Goal: Information Seeking & Learning: Learn about a topic

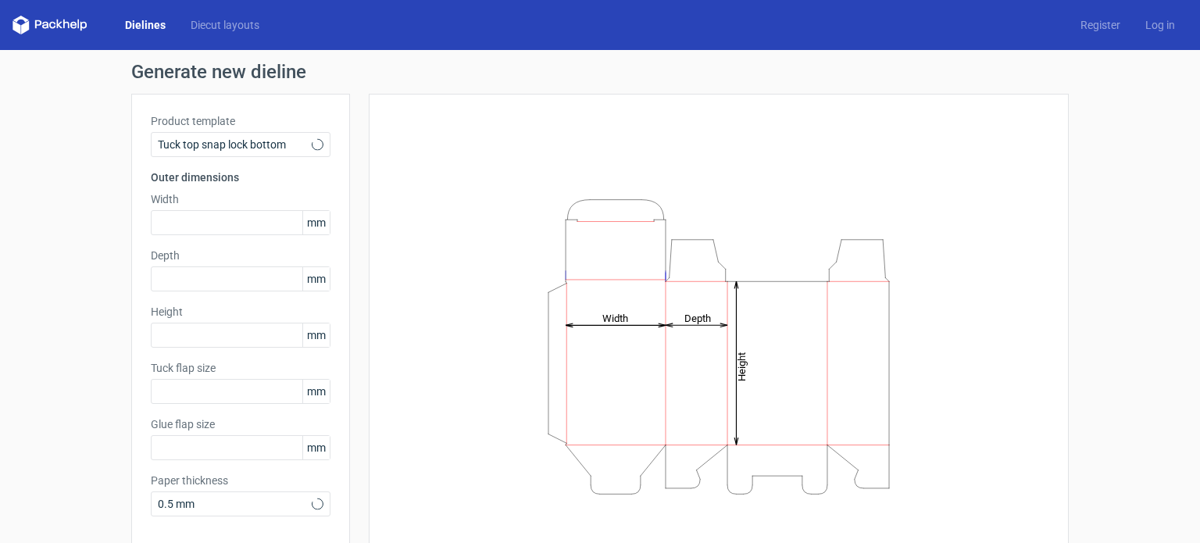
type input "15"
type input "10"
click at [262, 143] on span "Tuck top snap lock bottom" at bounding box center [235, 145] width 154 height 16
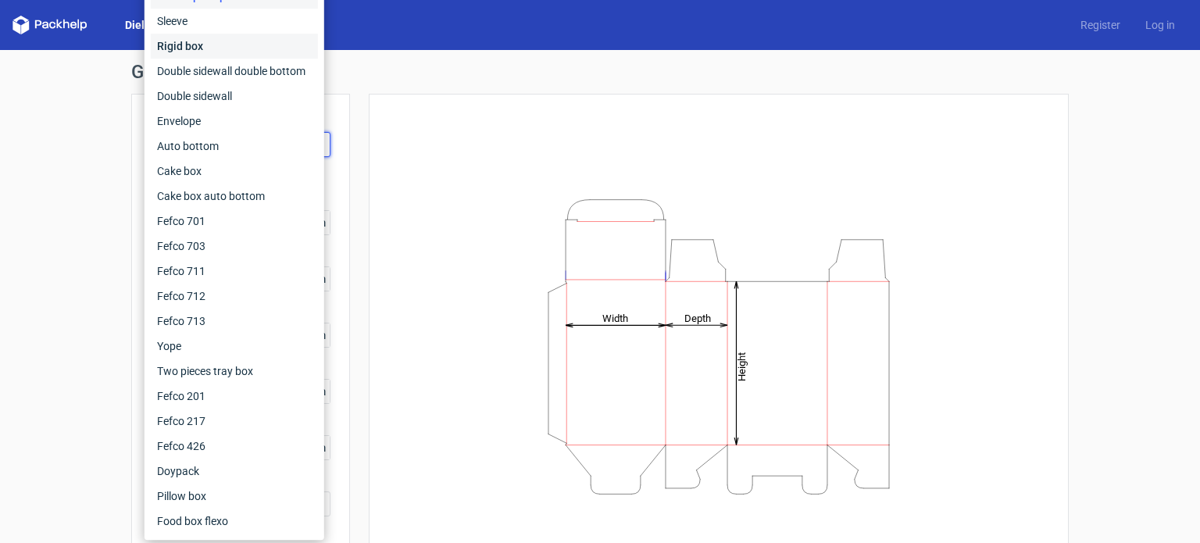
click at [203, 46] on div "Rigid box" at bounding box center [234, 46] width 167 height 25
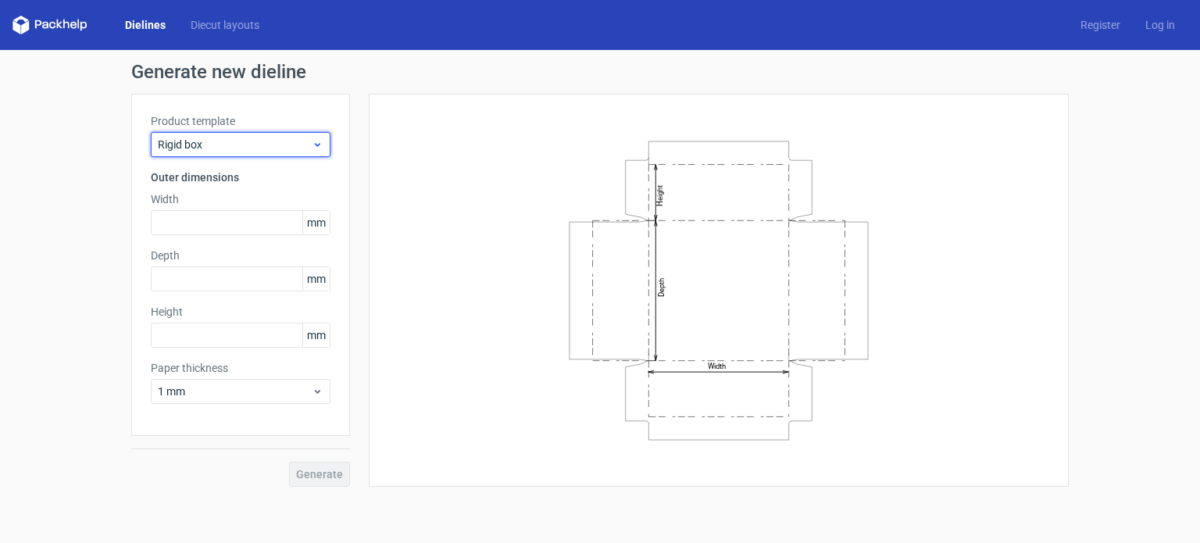
click at [252, 146] on span "Rigid box" at bounding box center [235, 145] width 154 height 16
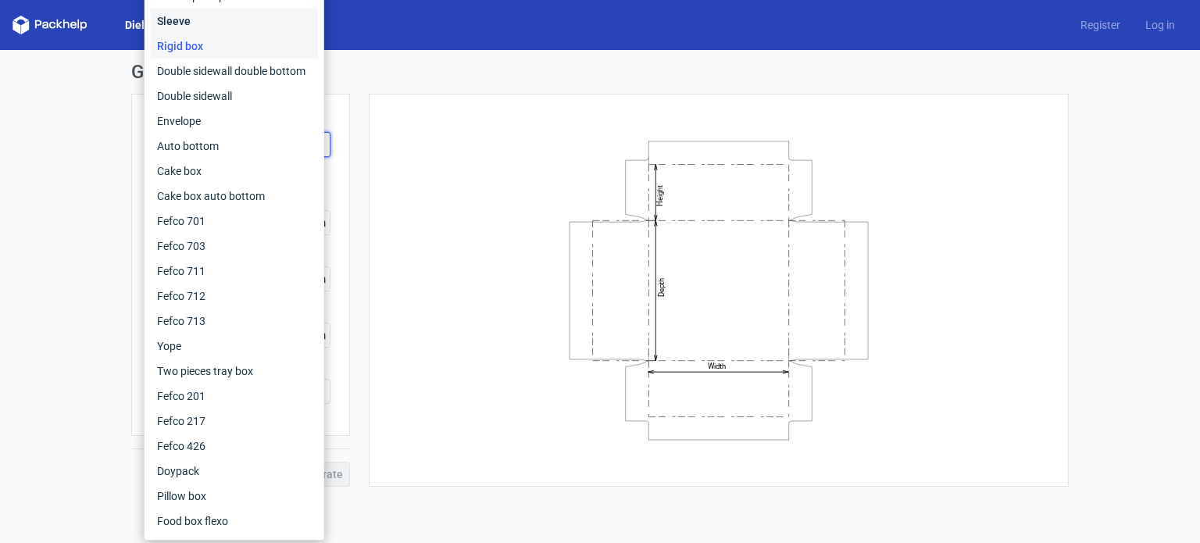
click at [201, 18] on div "Sleeve" at bounding box center [234, 21] width 167 height 25
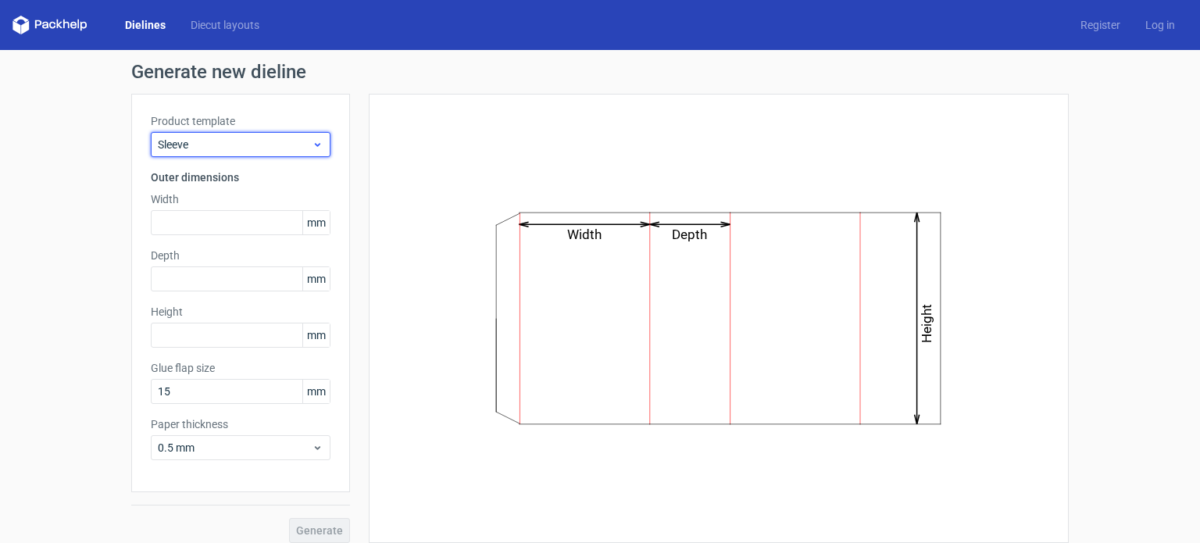
click at [234, 149] on span "Sleeve" at bounding box center [235, 145] width 154 height 16
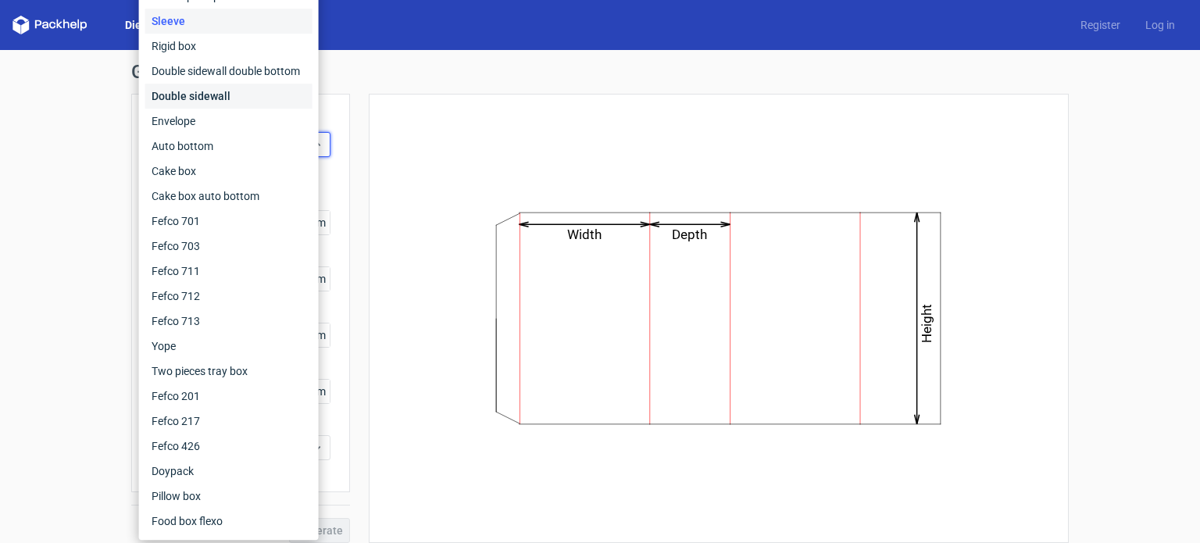
click at [219, 84] on div "Double sidewall" at bounding box center [228, 96] width 167 height 25
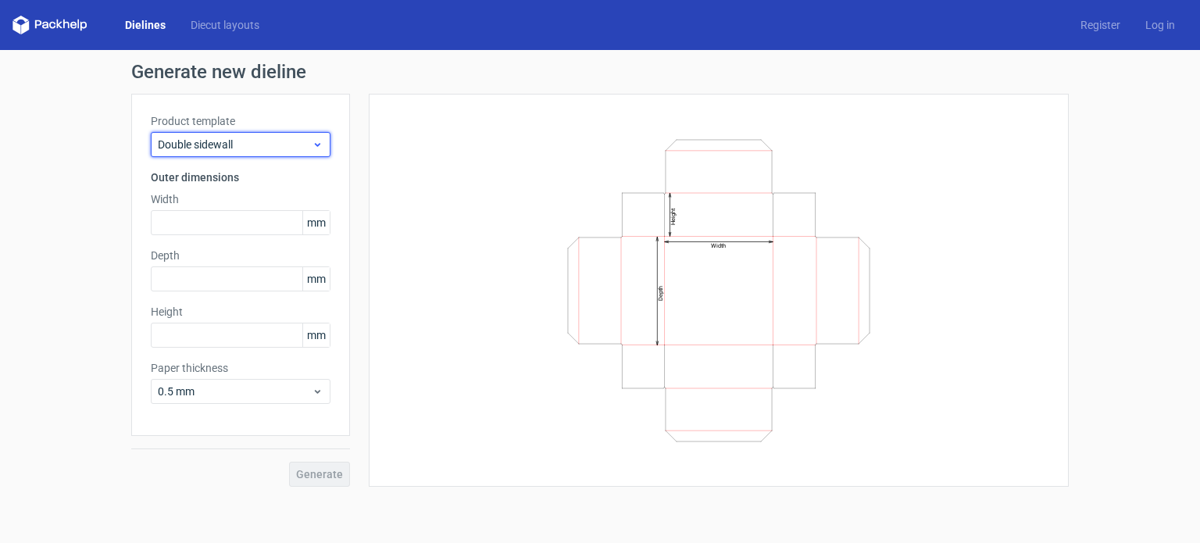
click at [238, 147] on span "Double sidewall" at bounding box center [235, 145] width 154 height 16
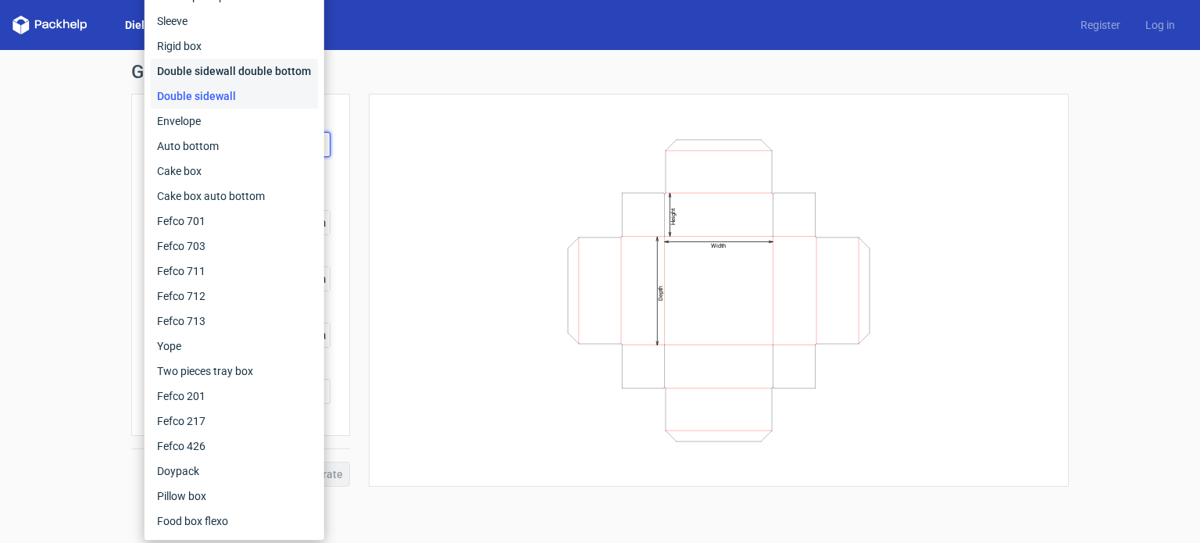
click at [230, 70] on div "Double sidewall double bottom" at bounding box center [234, 71] width 167 height 25
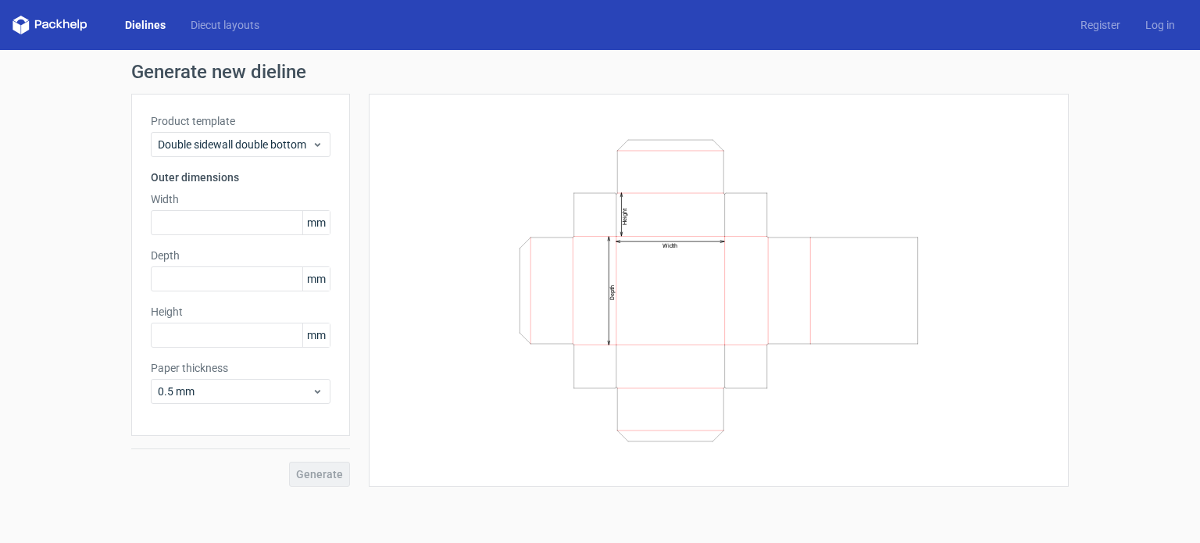
click at [240, 125] on label "Product template" at bounding box center [241, 121] width 180 height 16
click at [241, 141] on span "Double sidewall double bottom" at bounding box center [235, 145] width 154 height 16
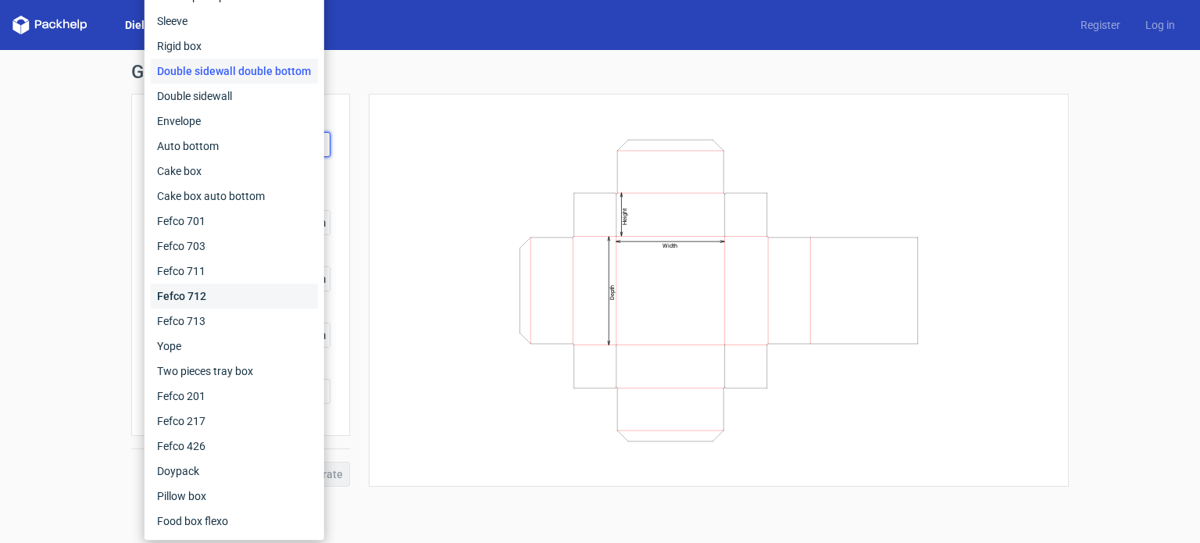
click at [254, 302] on div "Fefco 712" at bounding box center [234, 296] width 167 height 25
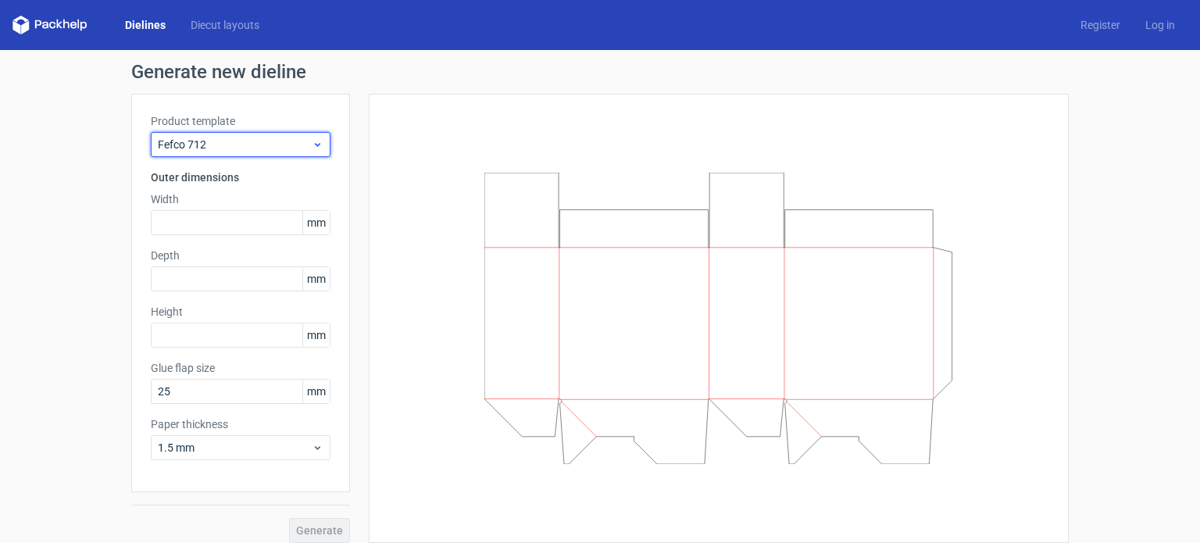
click at [231, 152] on span "Fefco 712" at bounding box center [235, 145] width 154 height 16
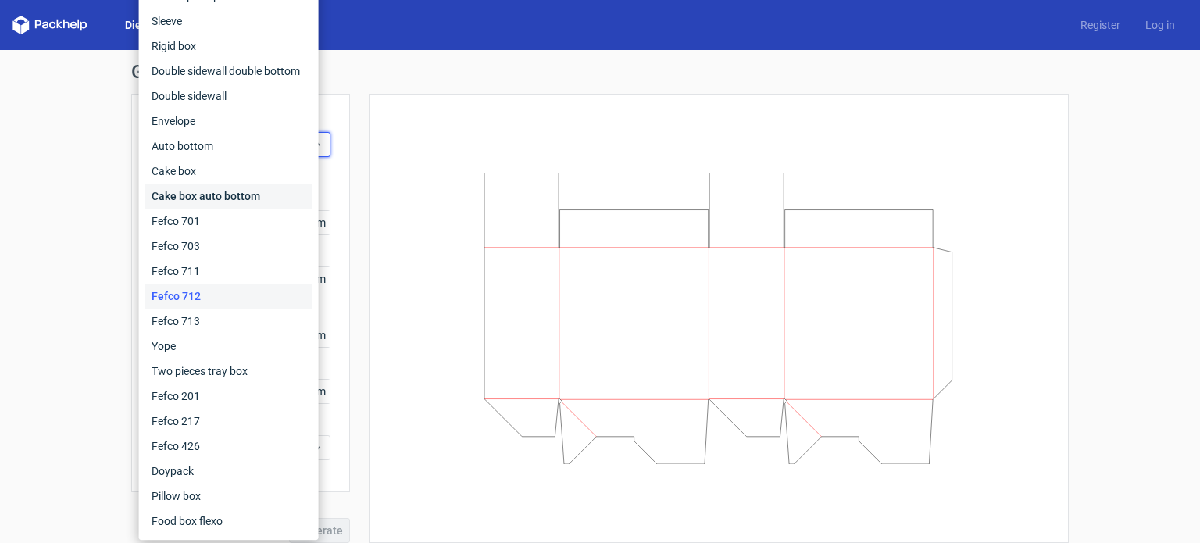
click at [240, 207] on div "Cake box auto bottom" at bounding box center [228, 196] width 167 height 25
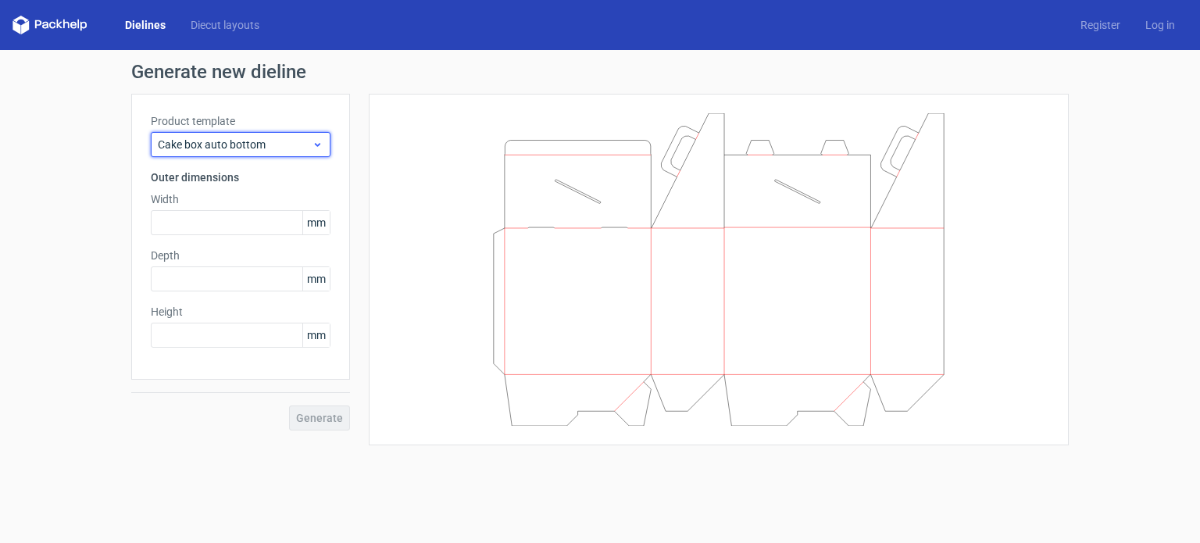
click at [243, 149] on span "Cake box auto bottom" at bounding box center [235, 145] width 154 height 16
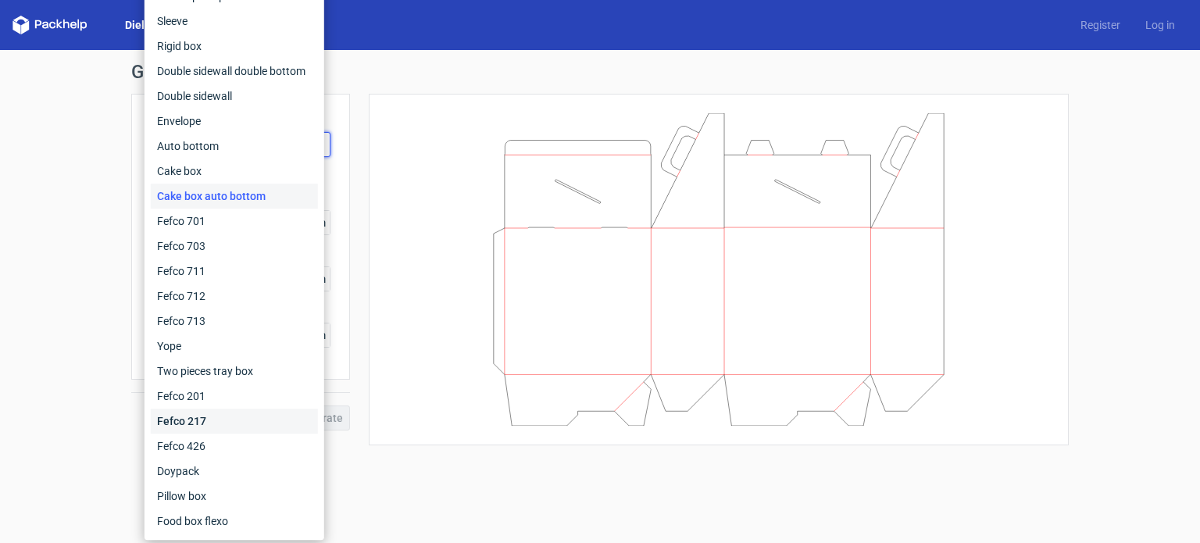
click at [225, 415] on div "Fefco 217" at bounding box center [234, 421] width 167 height 25
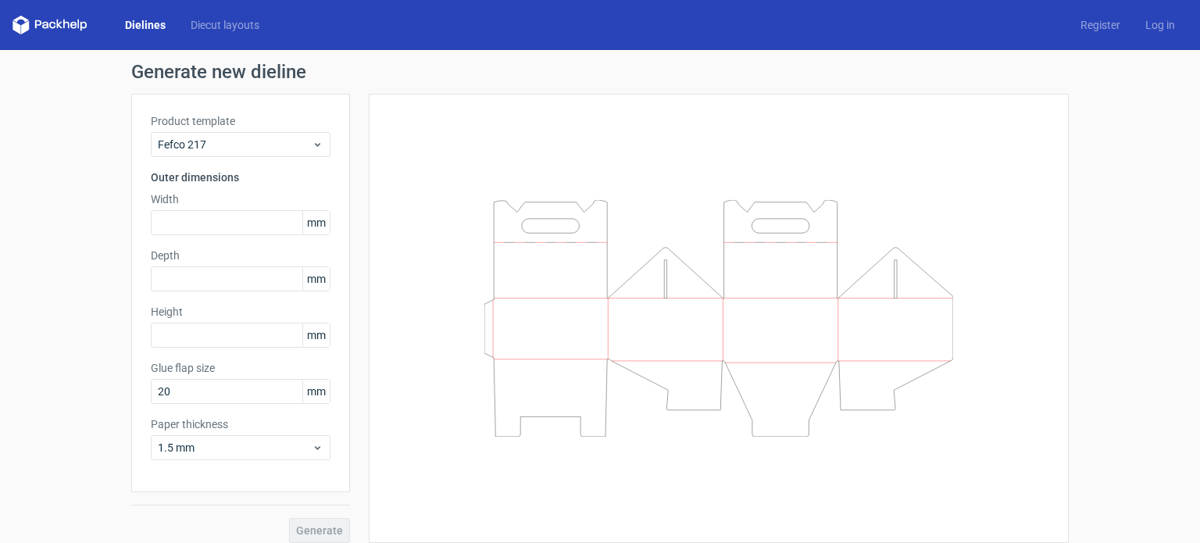
scroll to position [12, 0]
